Goal: Navigation & Orientation: Find specific page/section

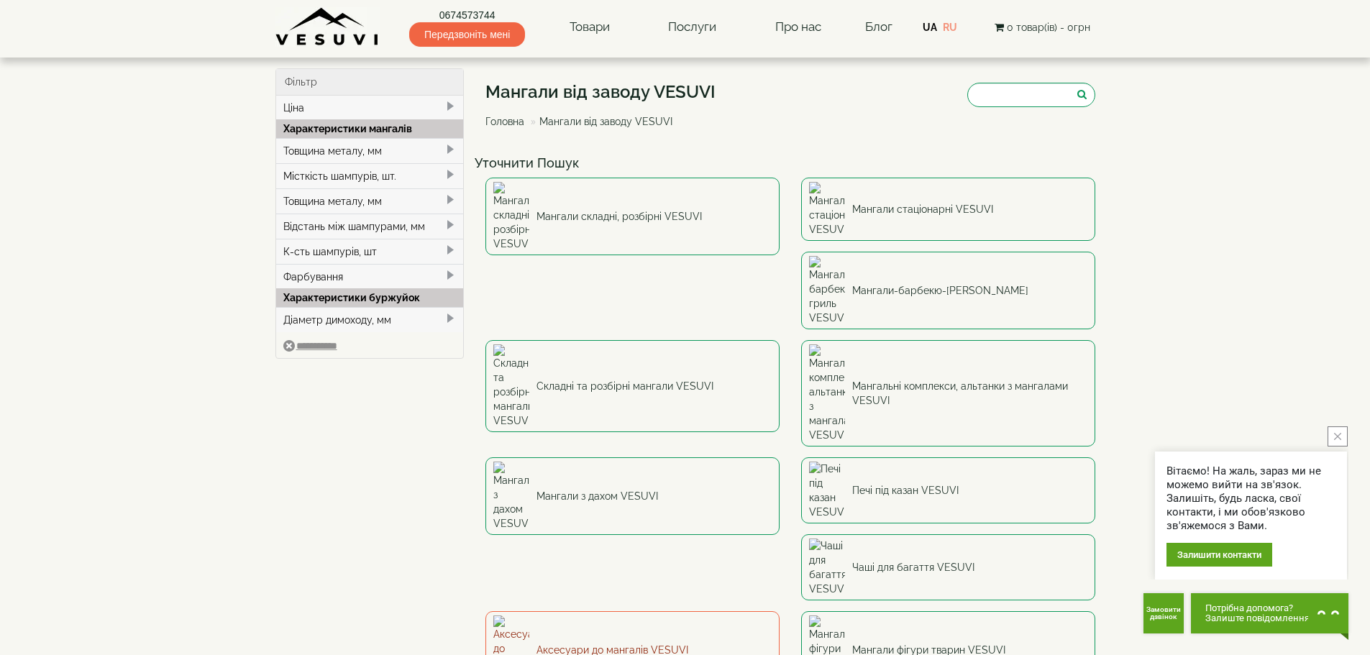
click at [636, 611] on link "Аксесуари до мангалів VESUVI" at bounding box center [632, 650] width 294 height 78
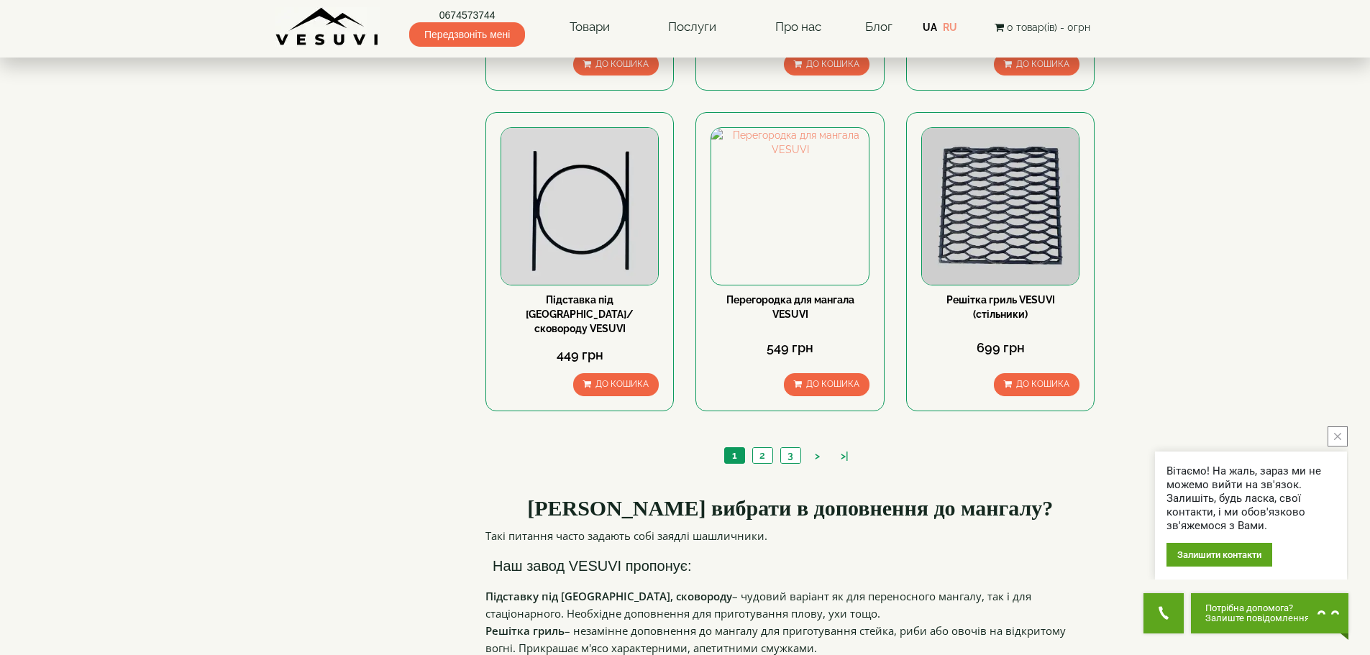
scroll to position [1387, 0]
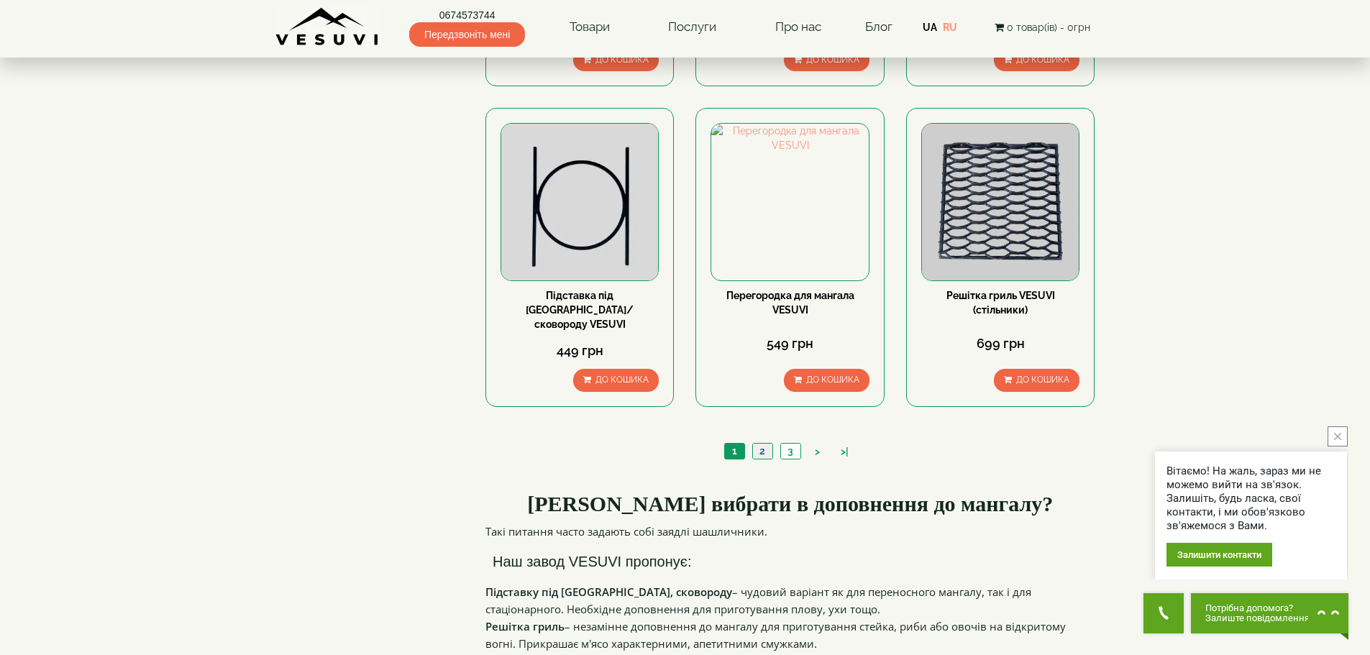
click at [759, 444] on link "2" at bounding box center [762, 451] width 20 height 15
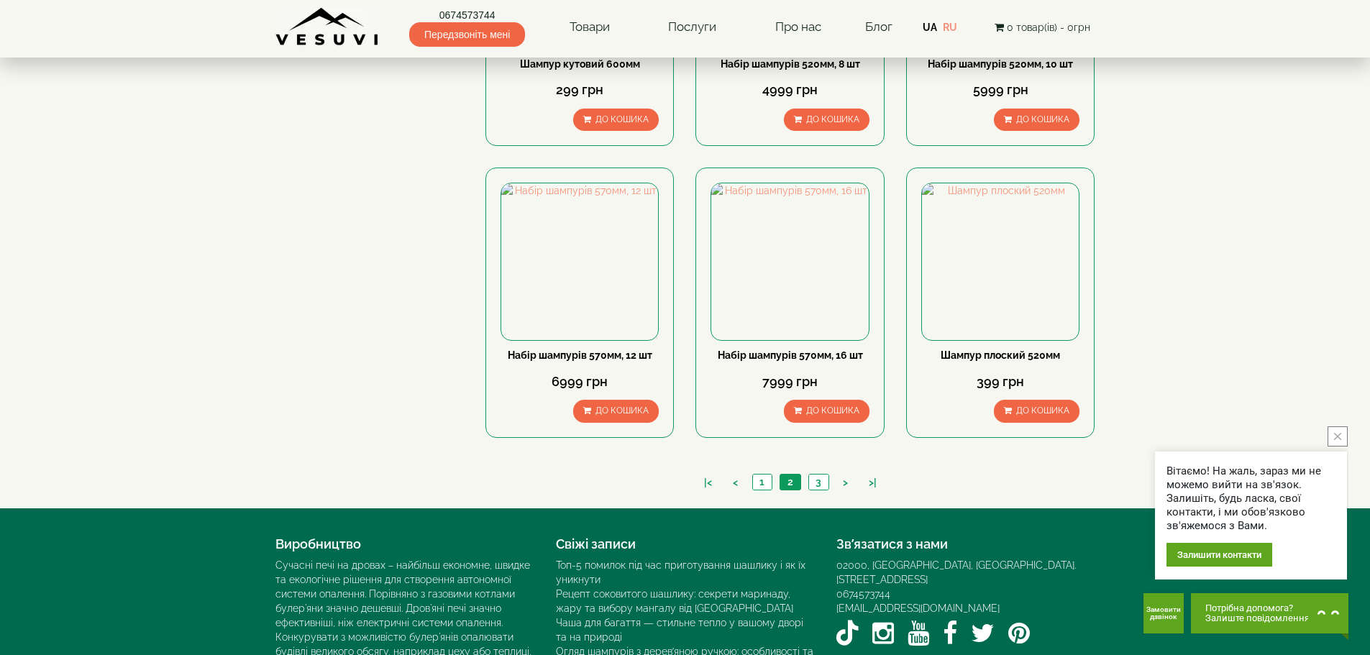
scroll to position [1250, 0]
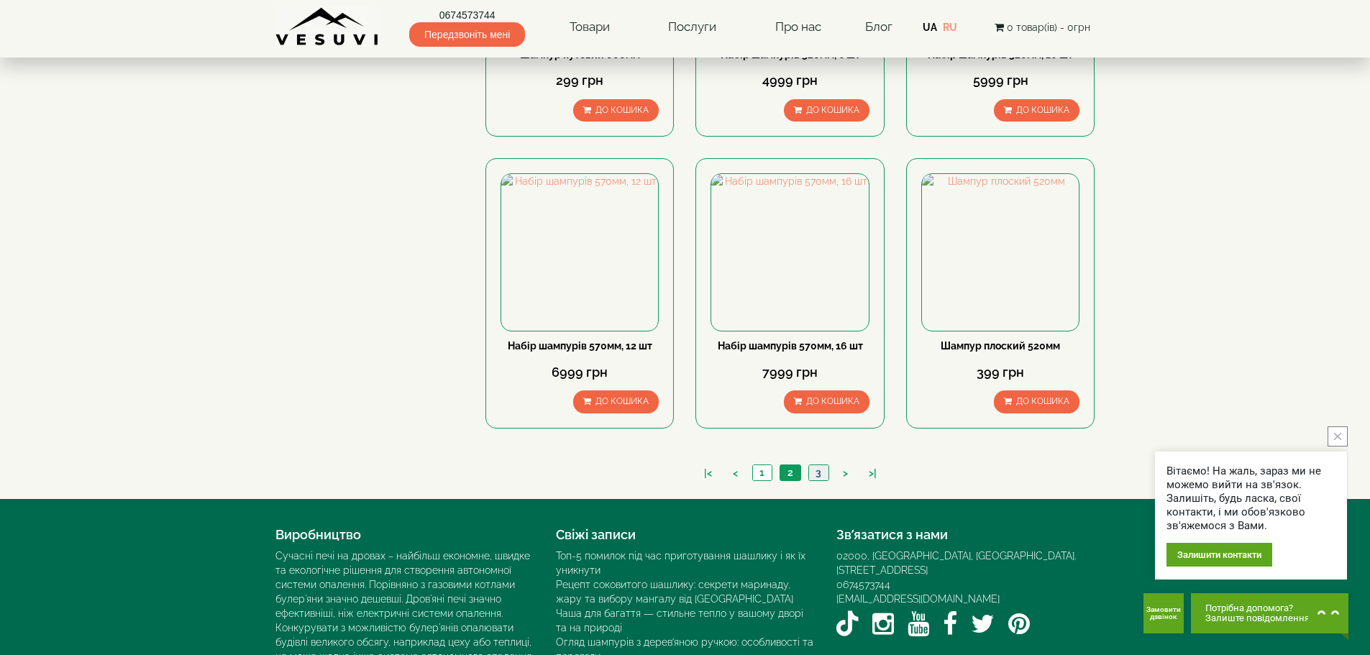
click at [823, 465] on link "3" at bounding box center [818, 472] width 20 height 15
